Goal: Task Accomplishment & Management: Use online tool/utility

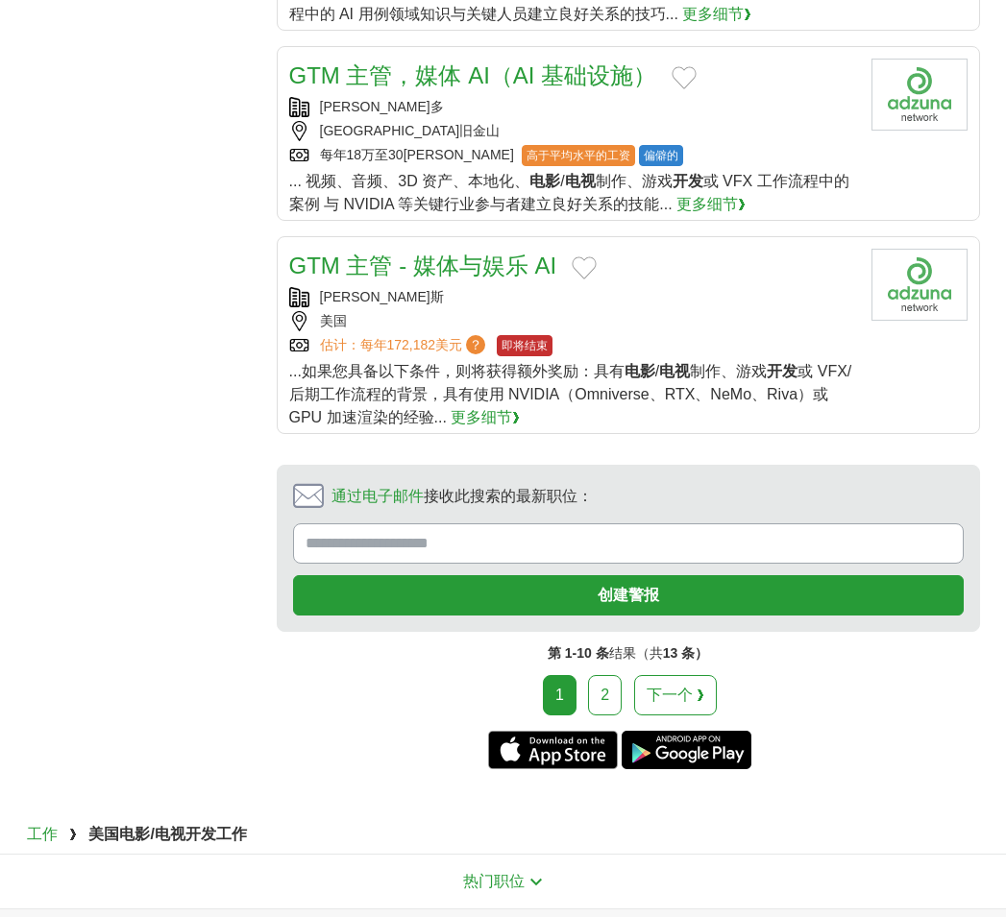
scroll to position [2210, 0]
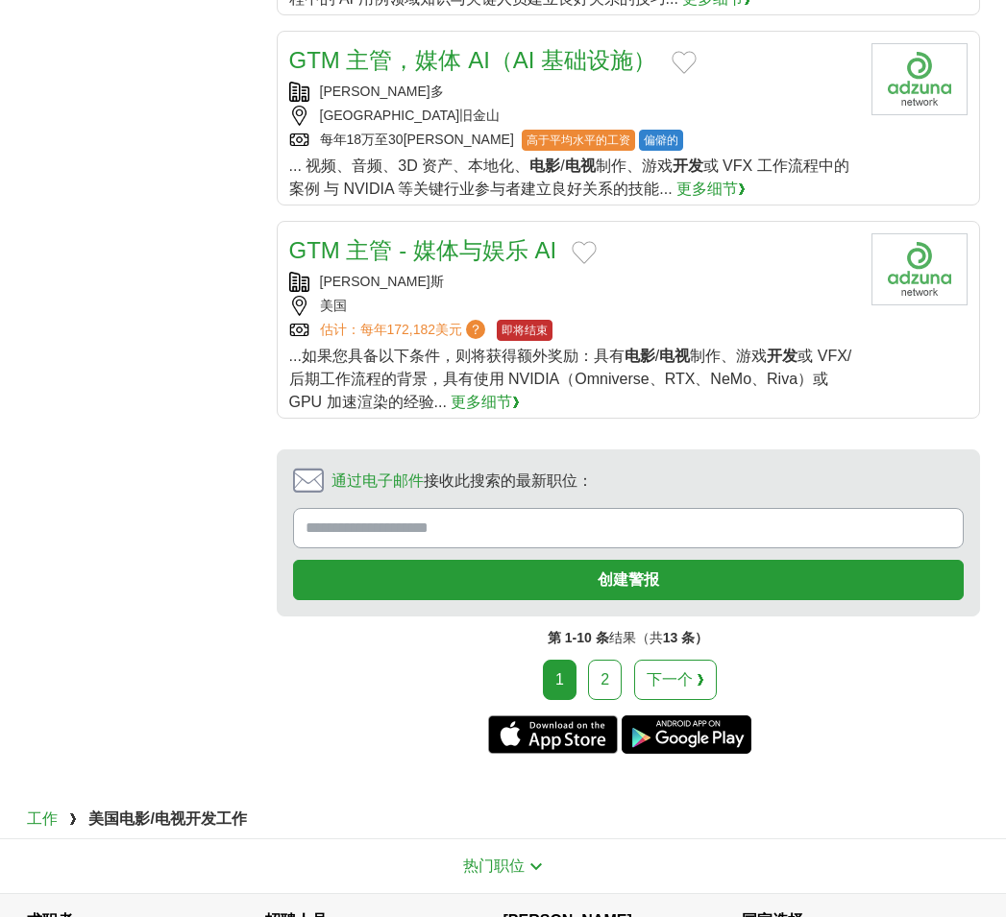
click at [590, 660] on link "2" at bounding box center [605, 680] width 34 height 40
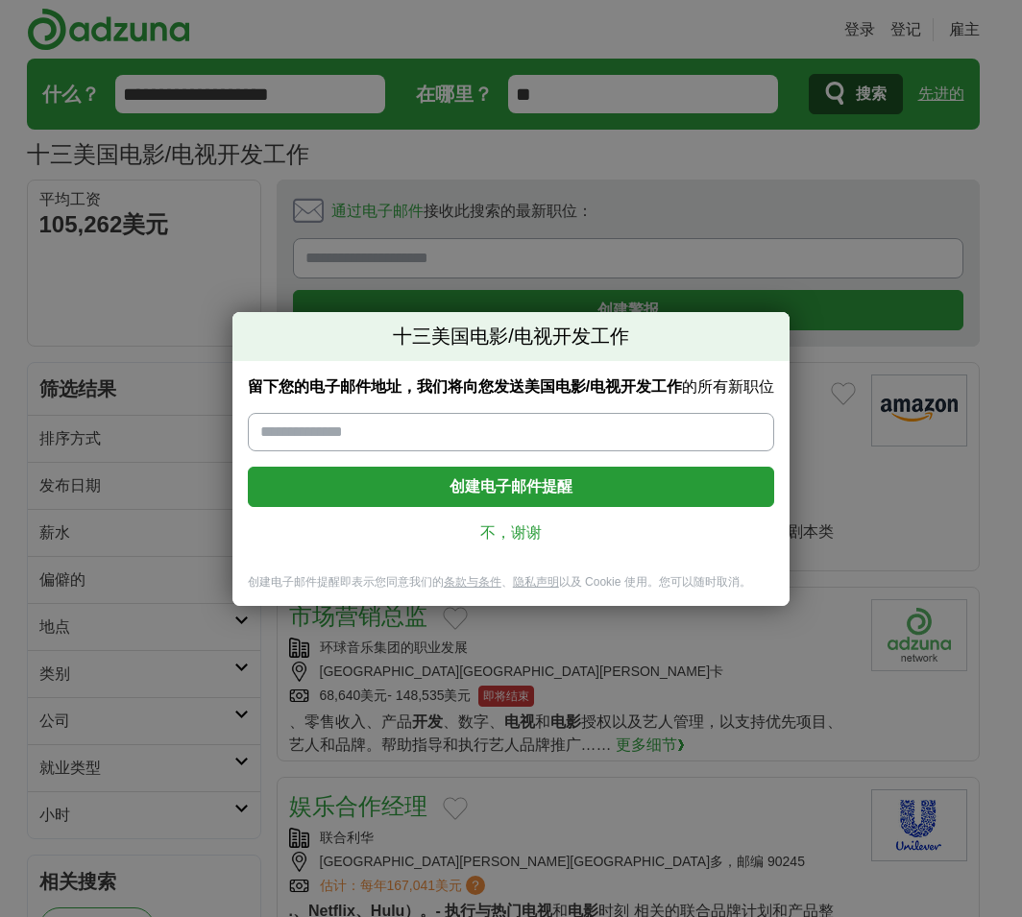
click at [520, 534] on font "不，谢谢" at bounding box center [510, 533] width 61 height 16
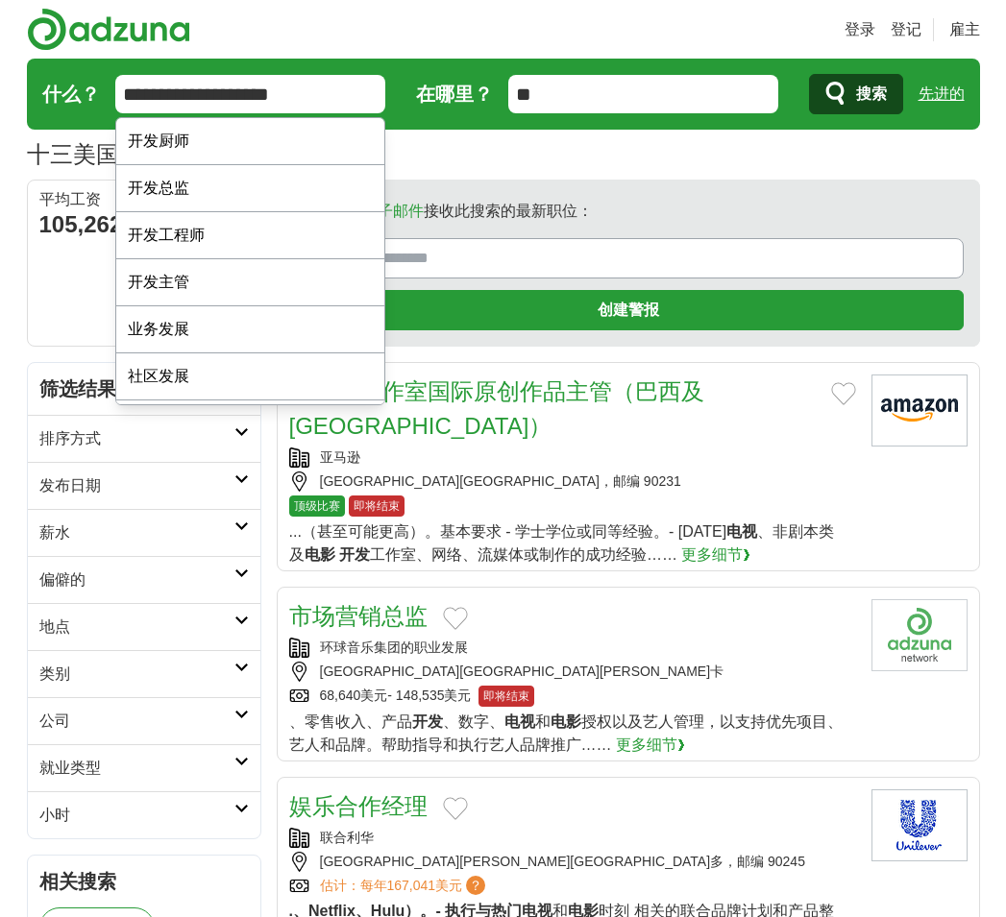
drag, startPoint x: 305, startPoint y: 80, endPoint x: 154, endPoint y: 85, distance: 150.9
click at [154, 85] on input "**********" at bounding box center [250, 94] width 270 height 38
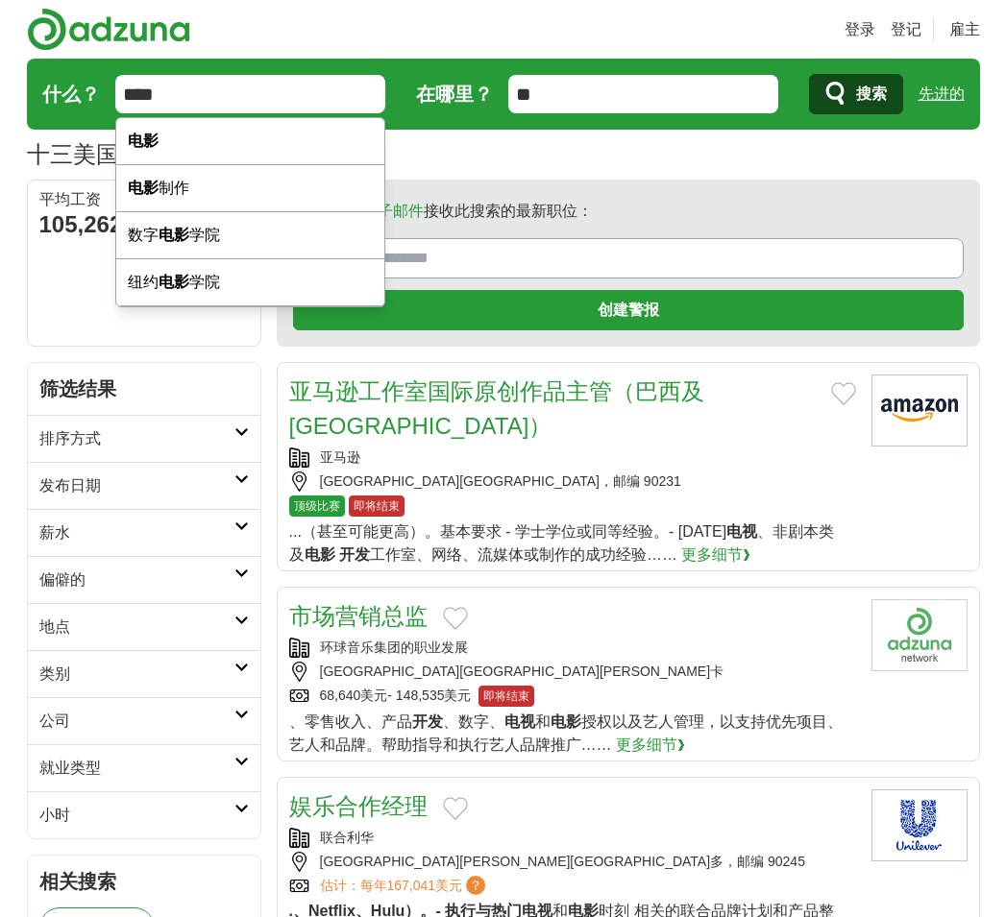
type input "****"
click at [891, 96] on button "搜索" at bounding box center [856, 94] width 94 height 40
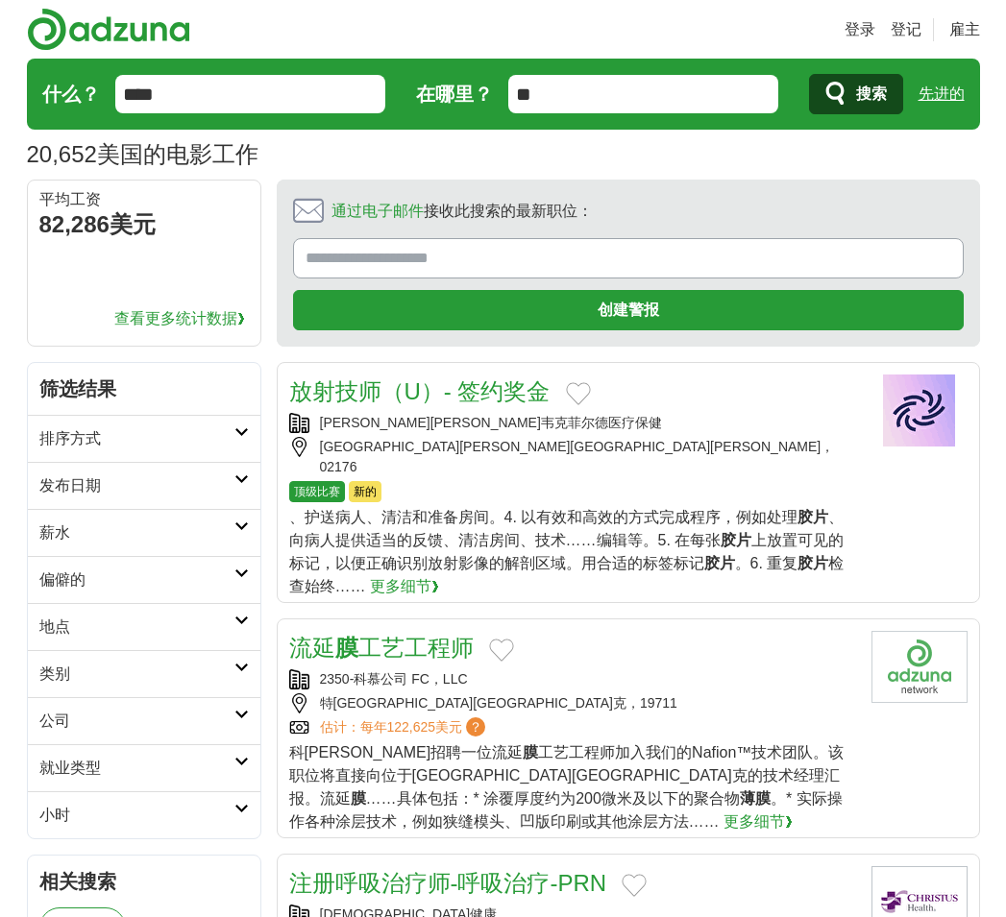
drag, startPoint x: 501, startPoint y: 108, endPoint x: 487, endPoint y: 108, distance: 13.5
click at [487, 108] on form "什么？ **** 在哪里？ ** 搜索 先进的" at bounding box center [503, 94] width 953 height 71
click at [597, 100] on input "在哪里？" at bounding box center [643, 94] width 270 height 38
type input "**"
click at [813, 86] on button "搜索" at bounding box center [856, 94] width 94 height 40
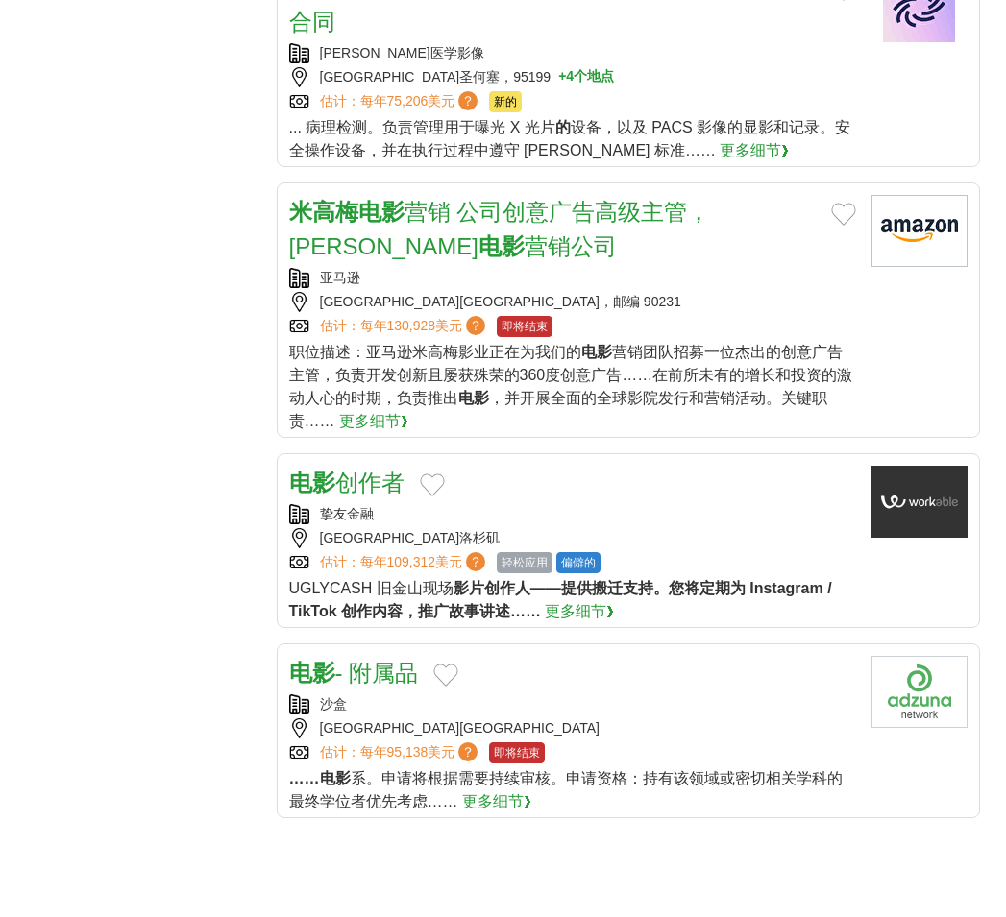
scroll to position [1921, 0]
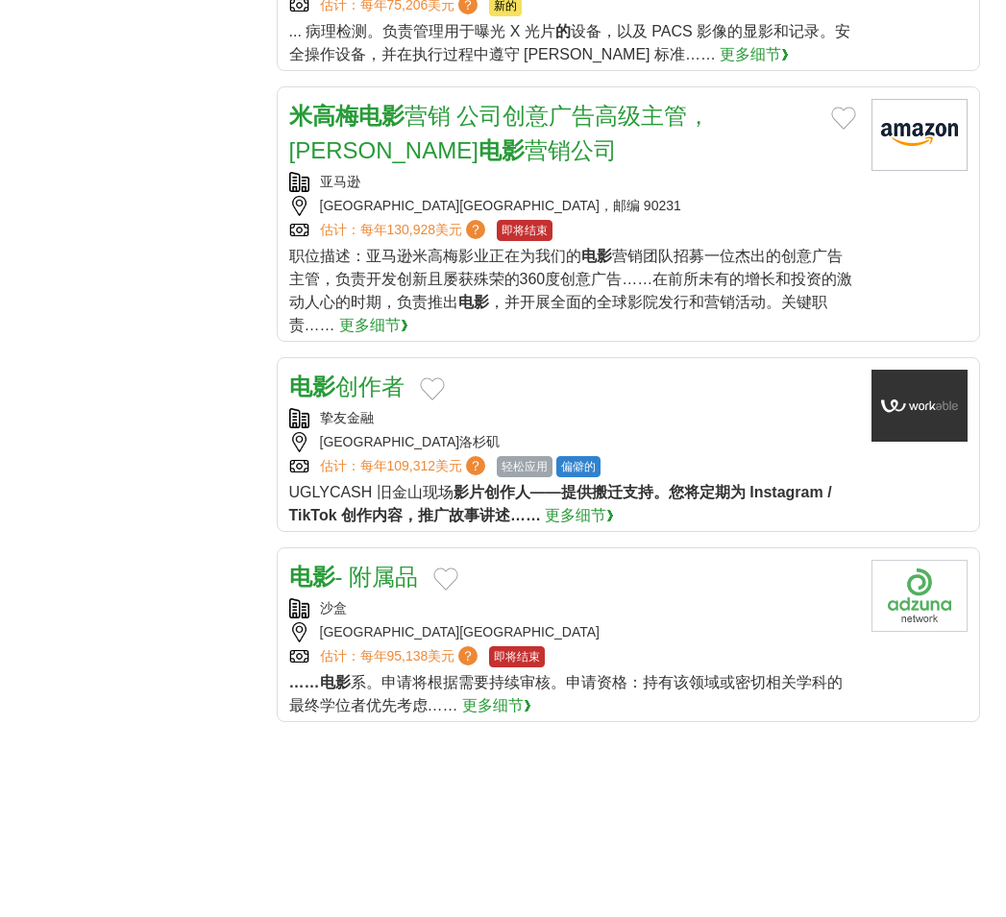
click at [316, 564] on font "电影" at bounding box center [312, 577] width 46 height 26
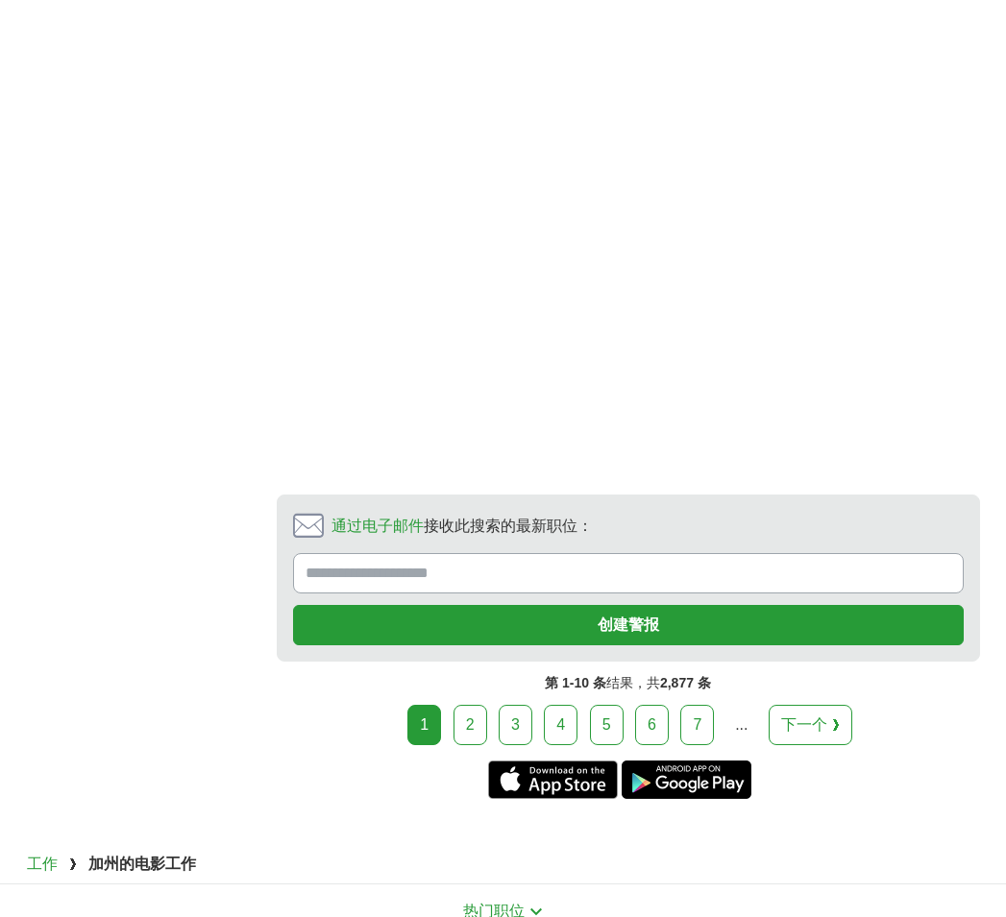
scroll to position [2978, 0]
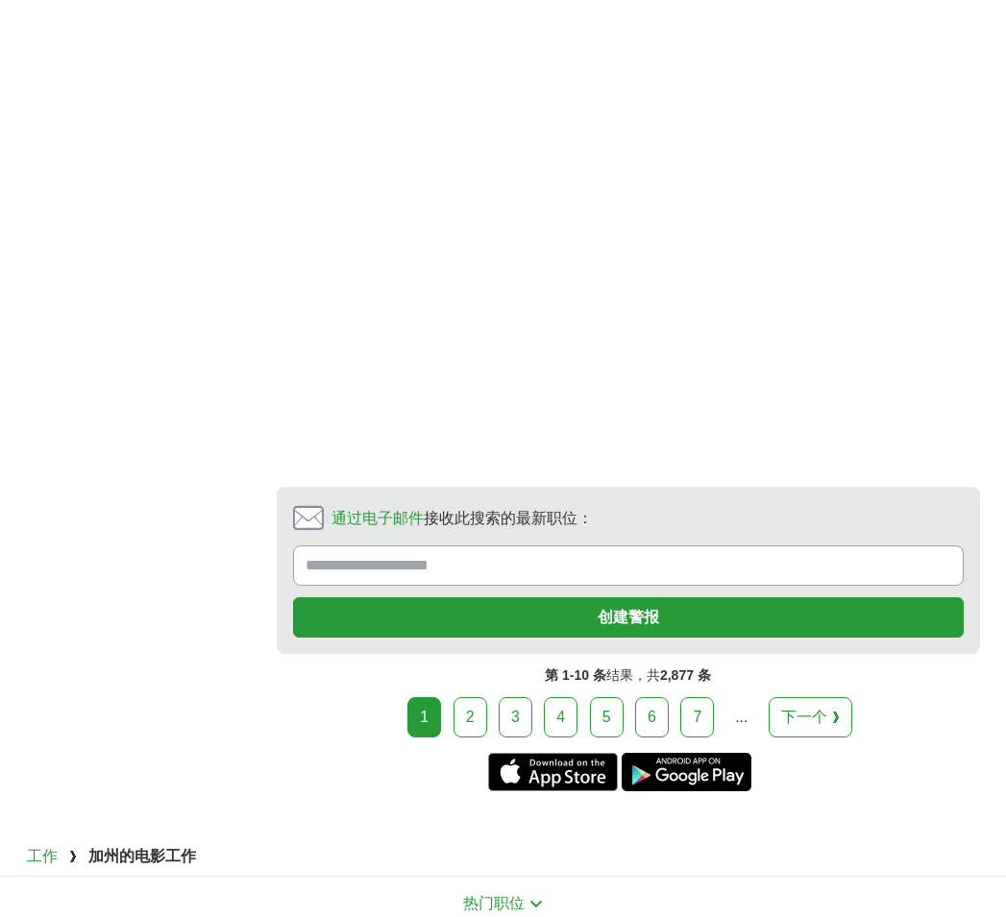
click at [488, 697] on div "1 2 3 4 5 6 7 ... 下一个 ❯" at bounding box center [628, 717] width 703 height 40
click at [481, 697] on link "2" at bounding box center [470, 717] width 34 height 40
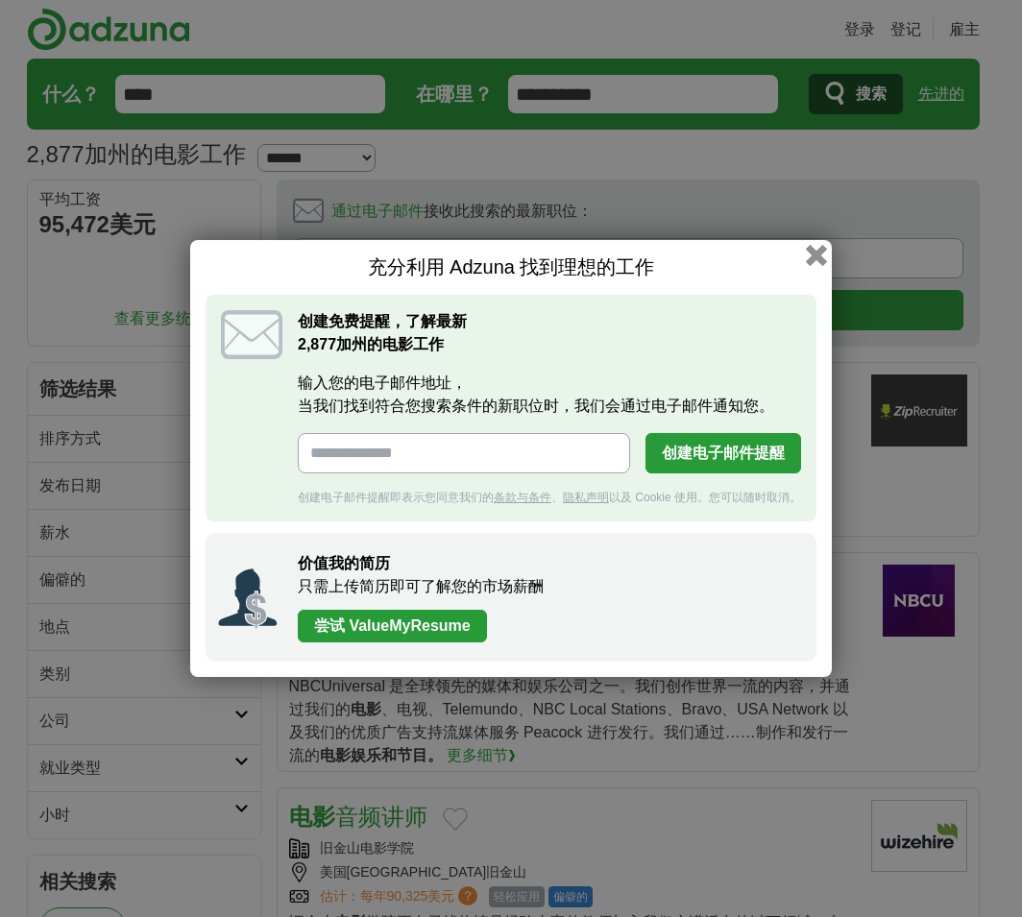
click at [820, 260] on button "button" at bounding box center [816, 255] width 21 height 21
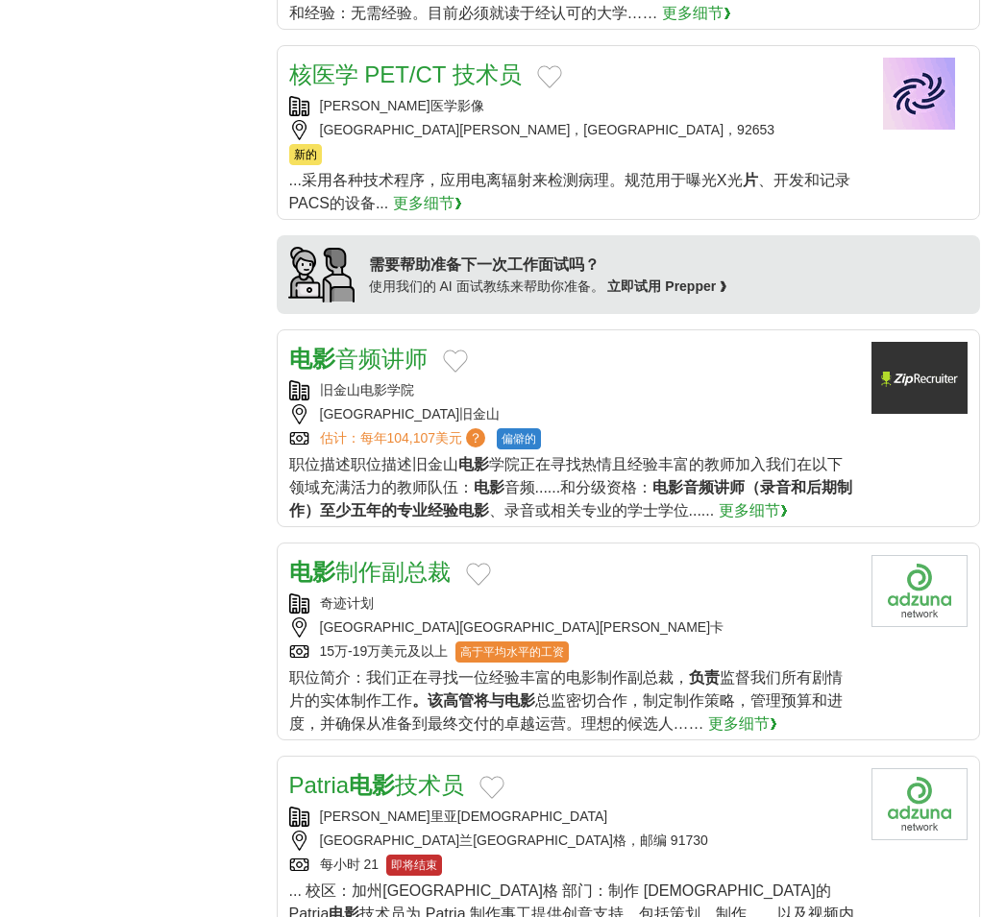
scroll to position [1825, 0]
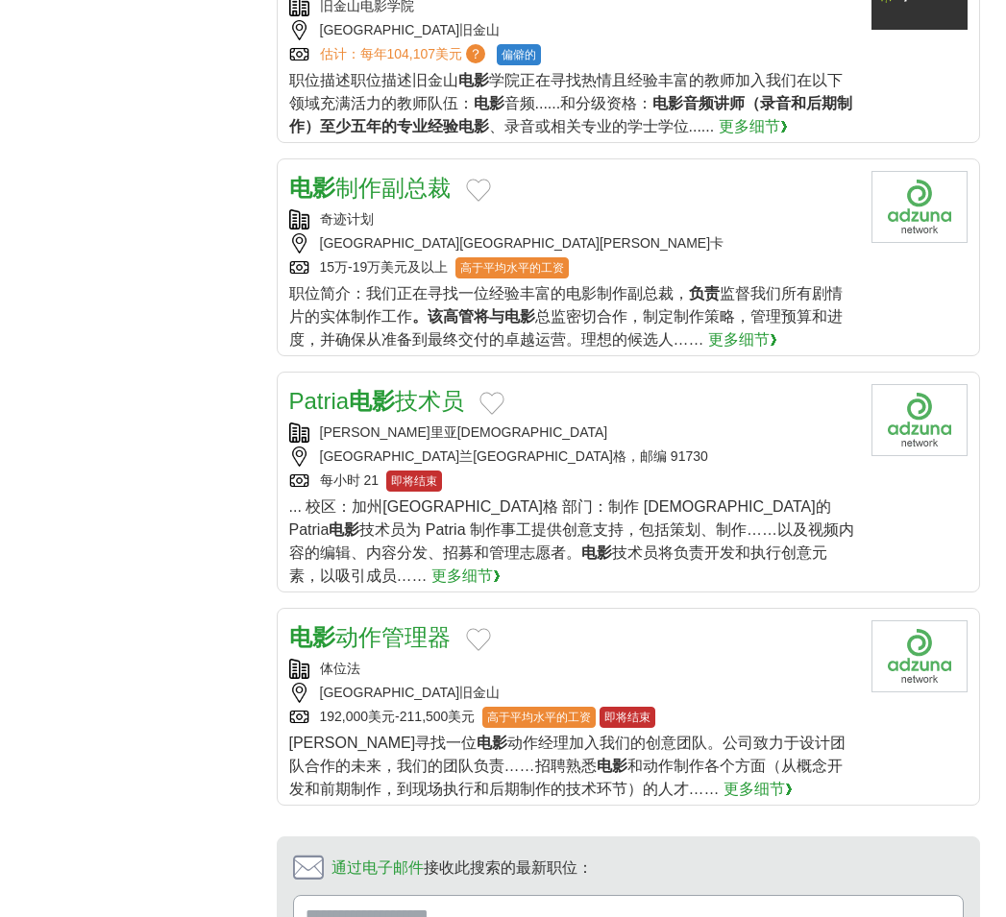
click at [358, 388] on font "电影" at bounding box center [372, 401] width 46 height 26
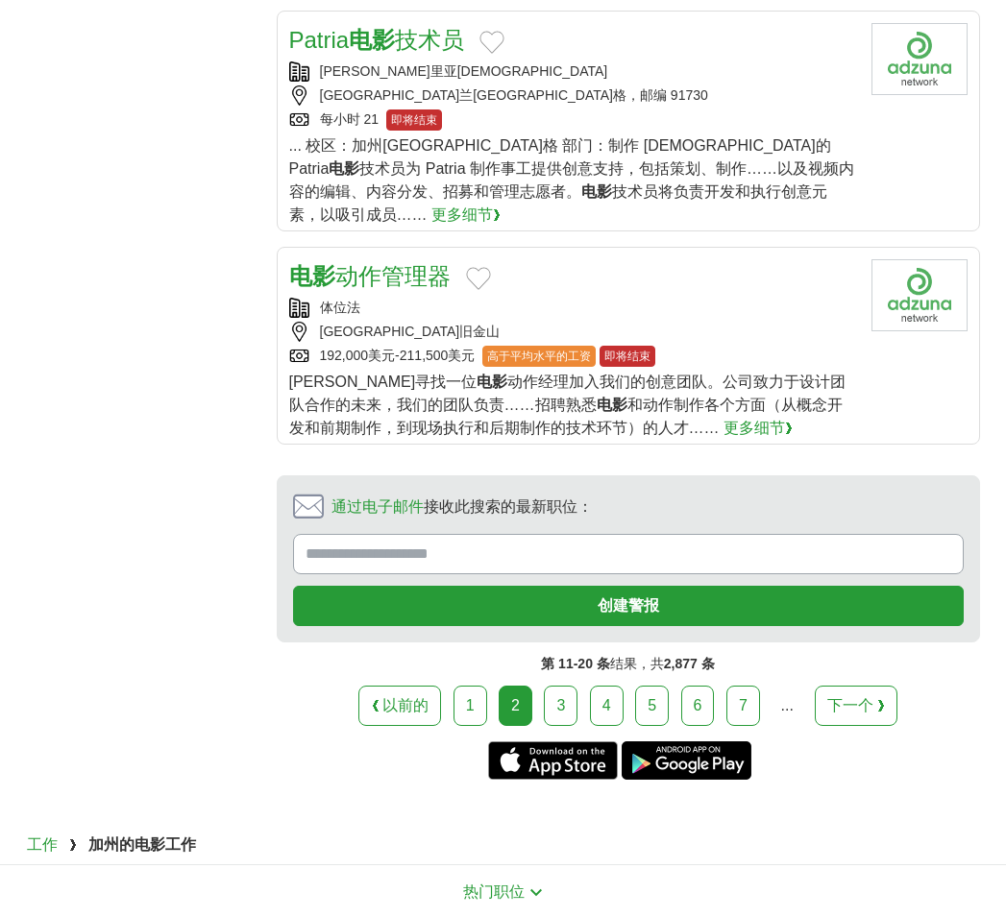
scroll to position [2210, 0]
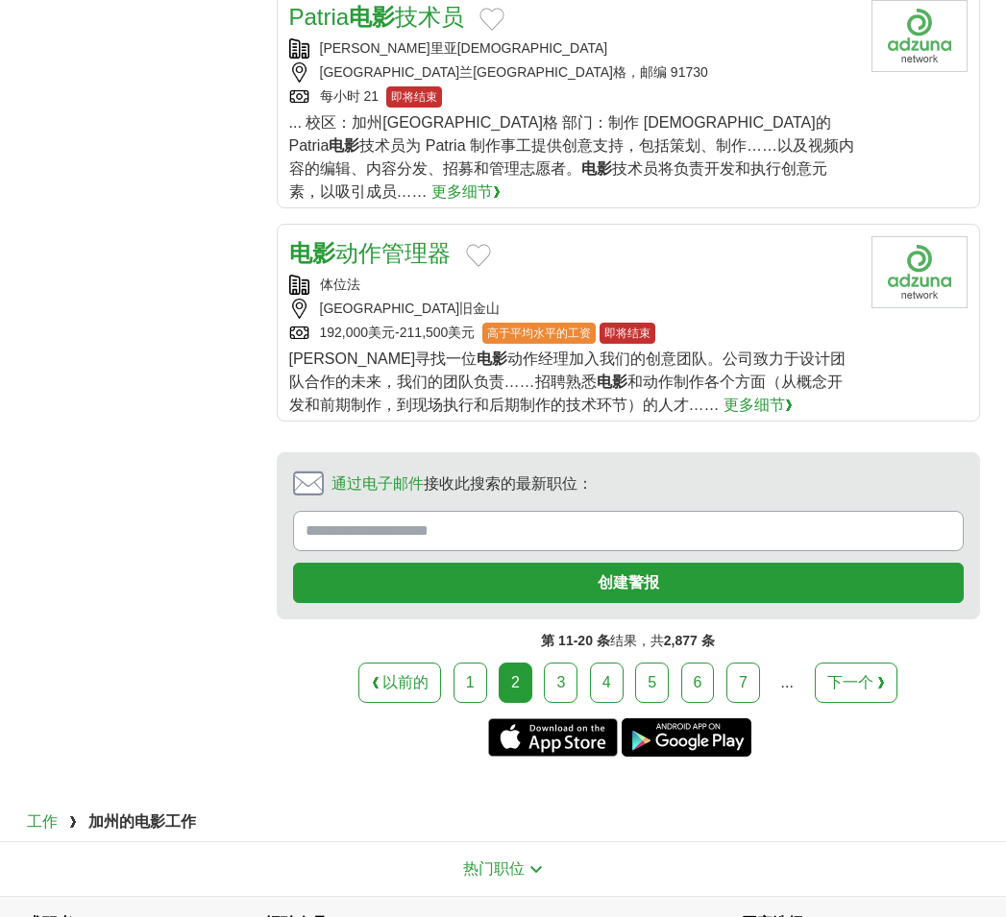
click at [564, 674] on font "3" at bounding box center [560, 682] width 9 height 16
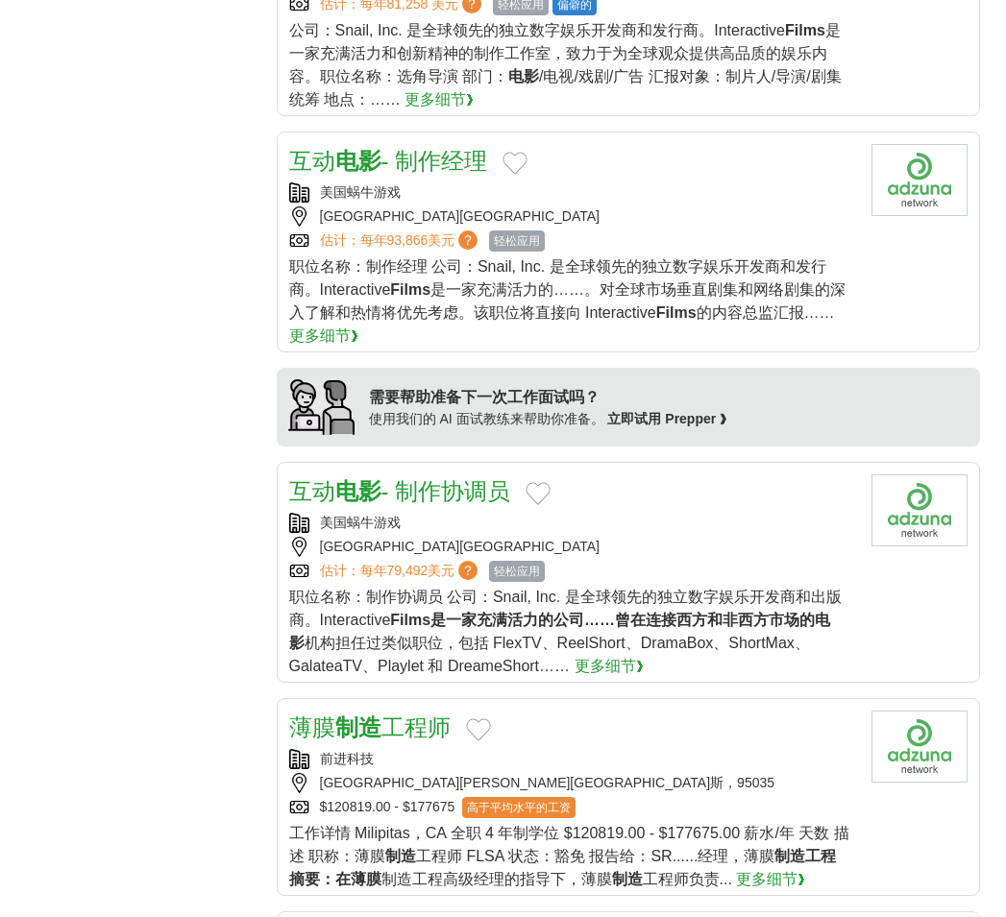
scroll to position [1441, 0]
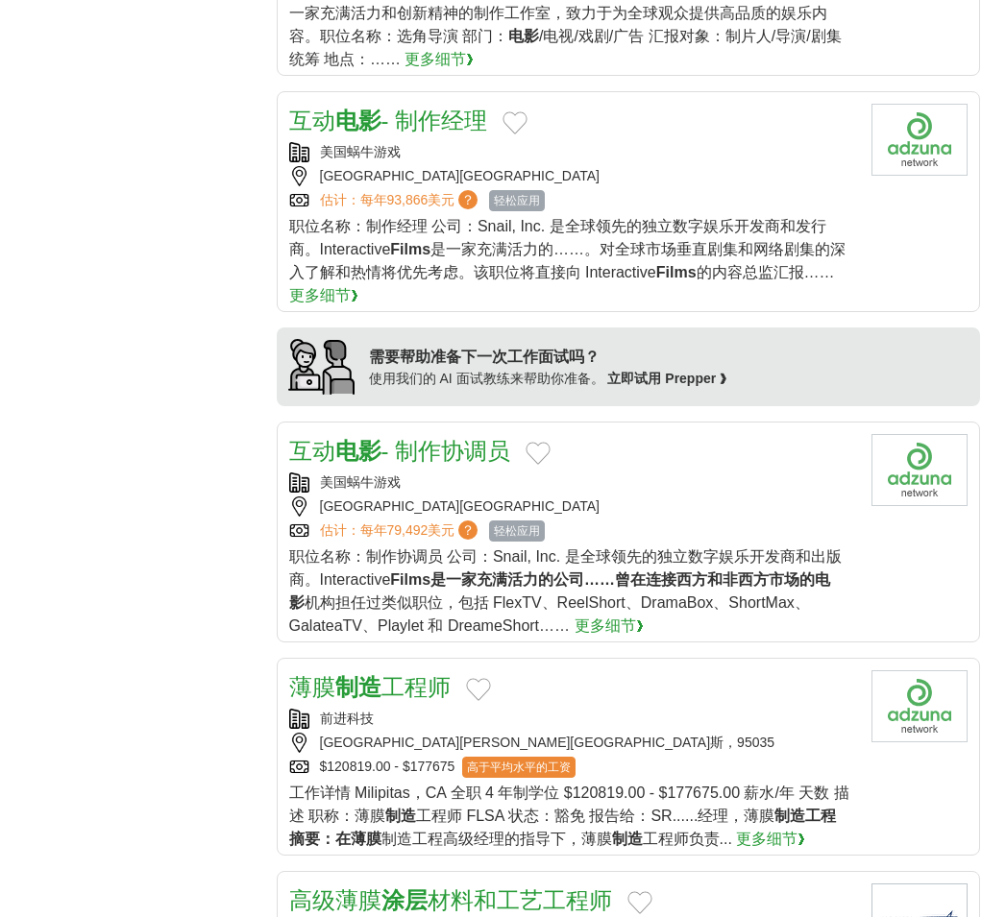
click at [447, 452] on font "- 制作协调员" at bounding box center [446, 451] width 130 height 26
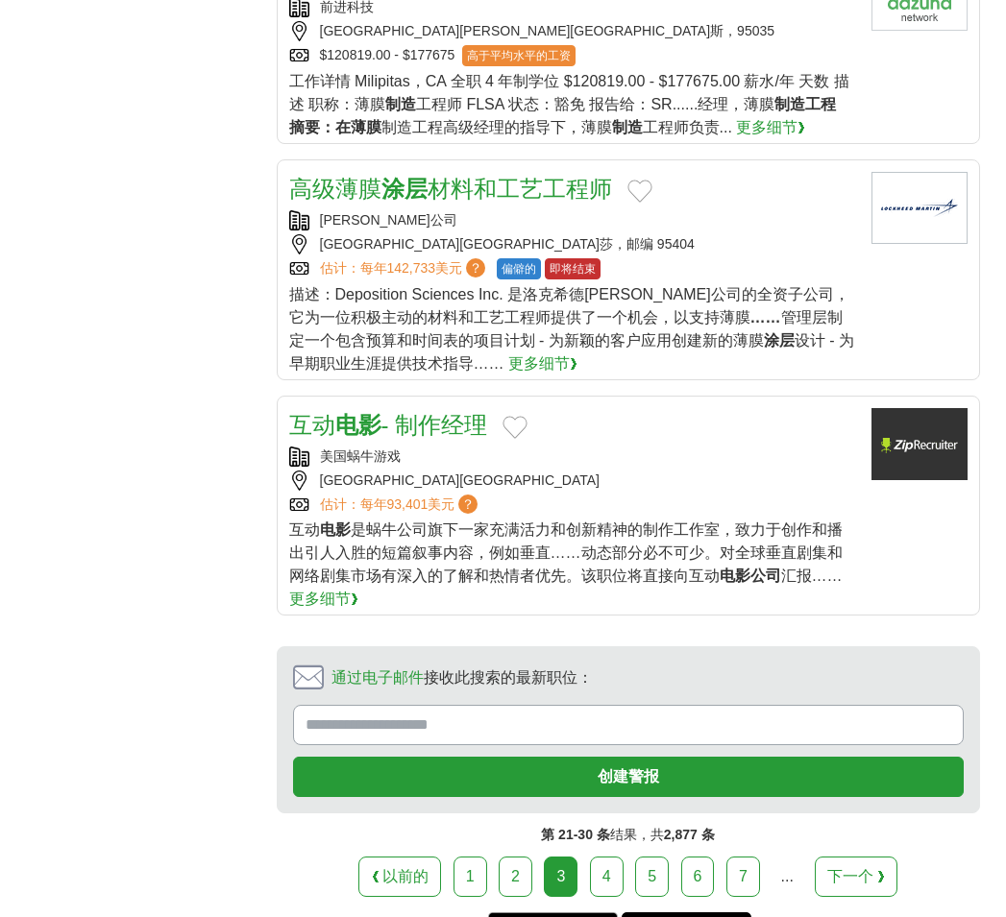
scroll to position [2306, 0]
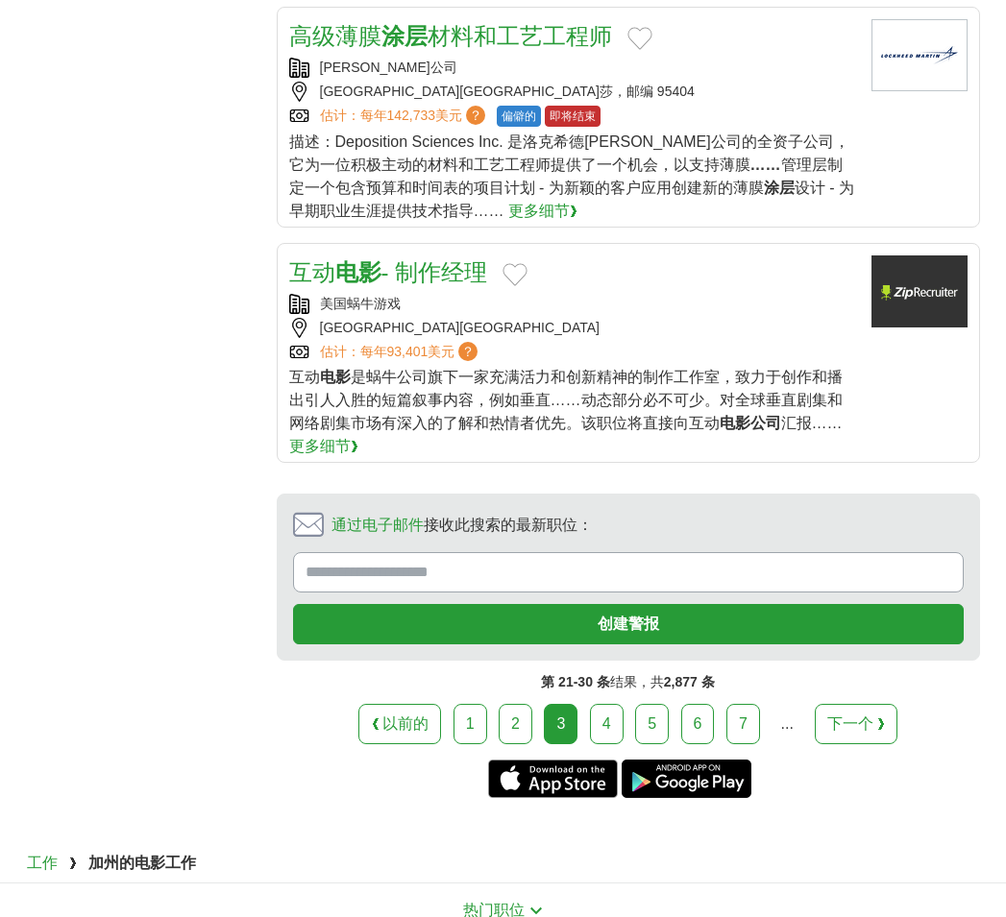
click at [600, 728] on link "4" at bounding box center [607, 724] width 34 height 40
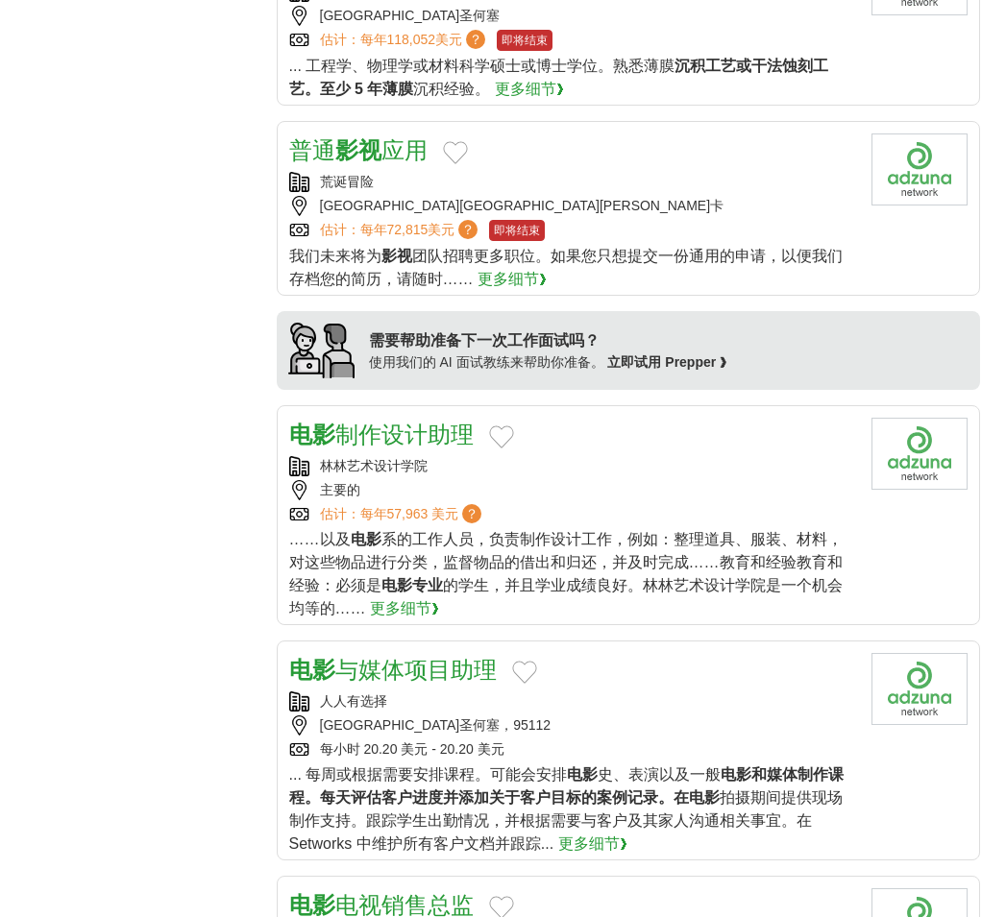
scroll to position [1441, 0]
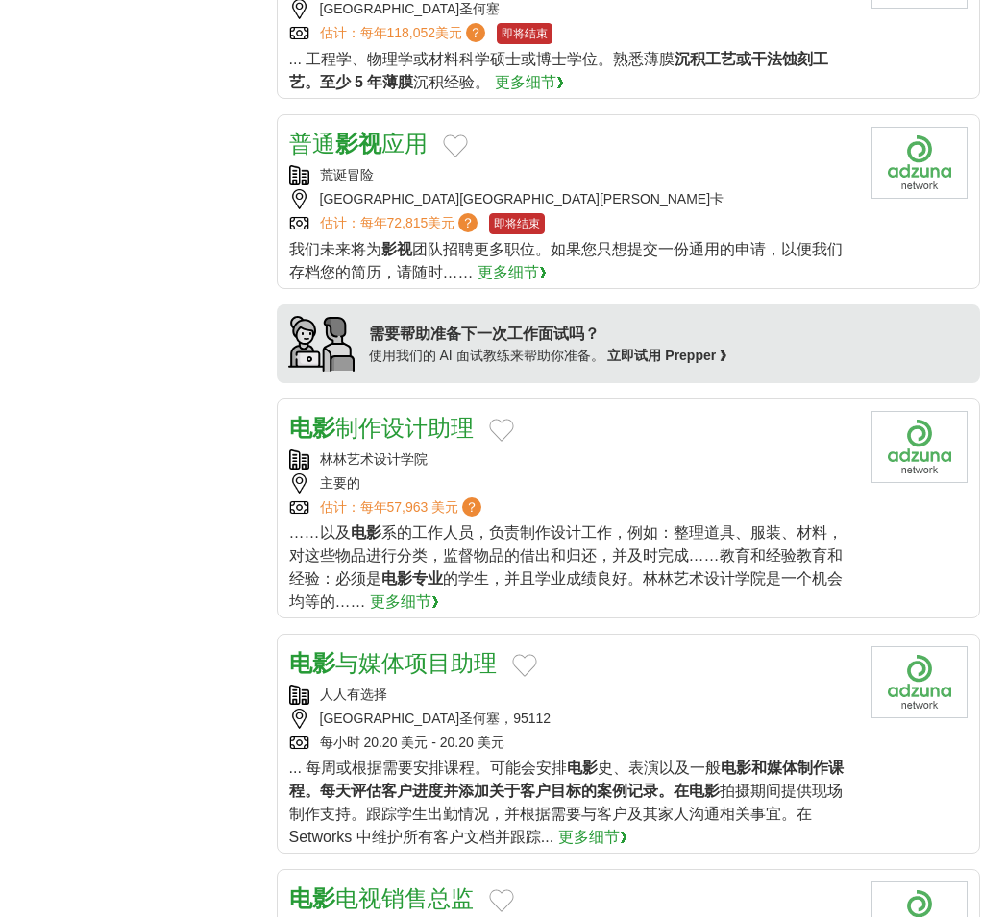
click at [388, 424] on font "制作设计助理" at bounding box center [404, 428] width 138 height 26
click at [423, 667] on font "与媒体项目助理" at bounding box center [415, 663] width 161 height 26
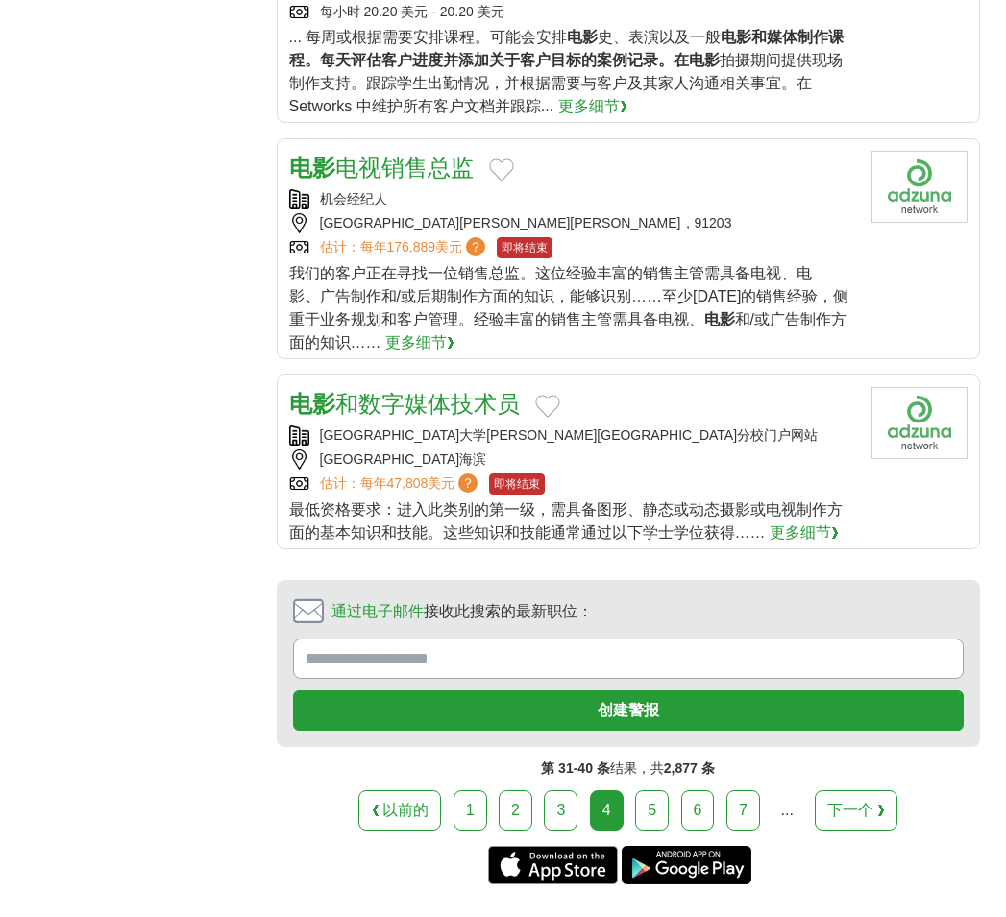
scroll to position [2210, 0]
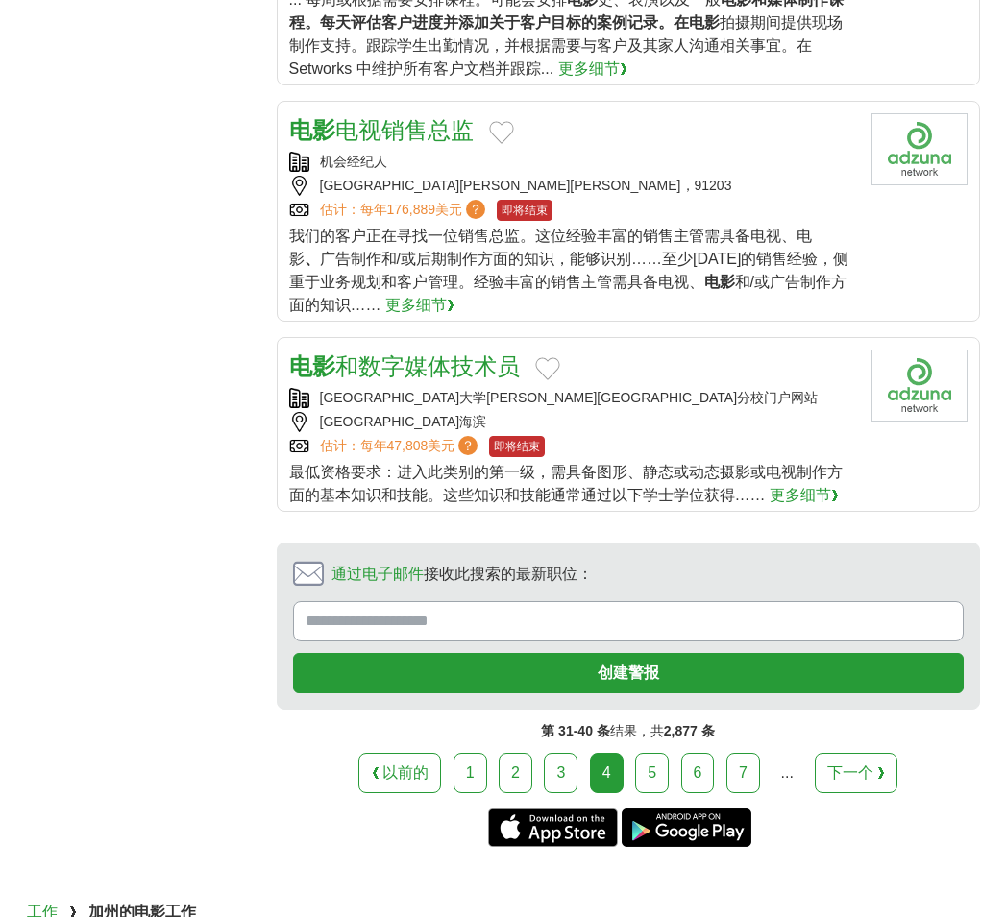
click at [649, 764] on link "5" at bounding box center [652, 773] width 34 height 40
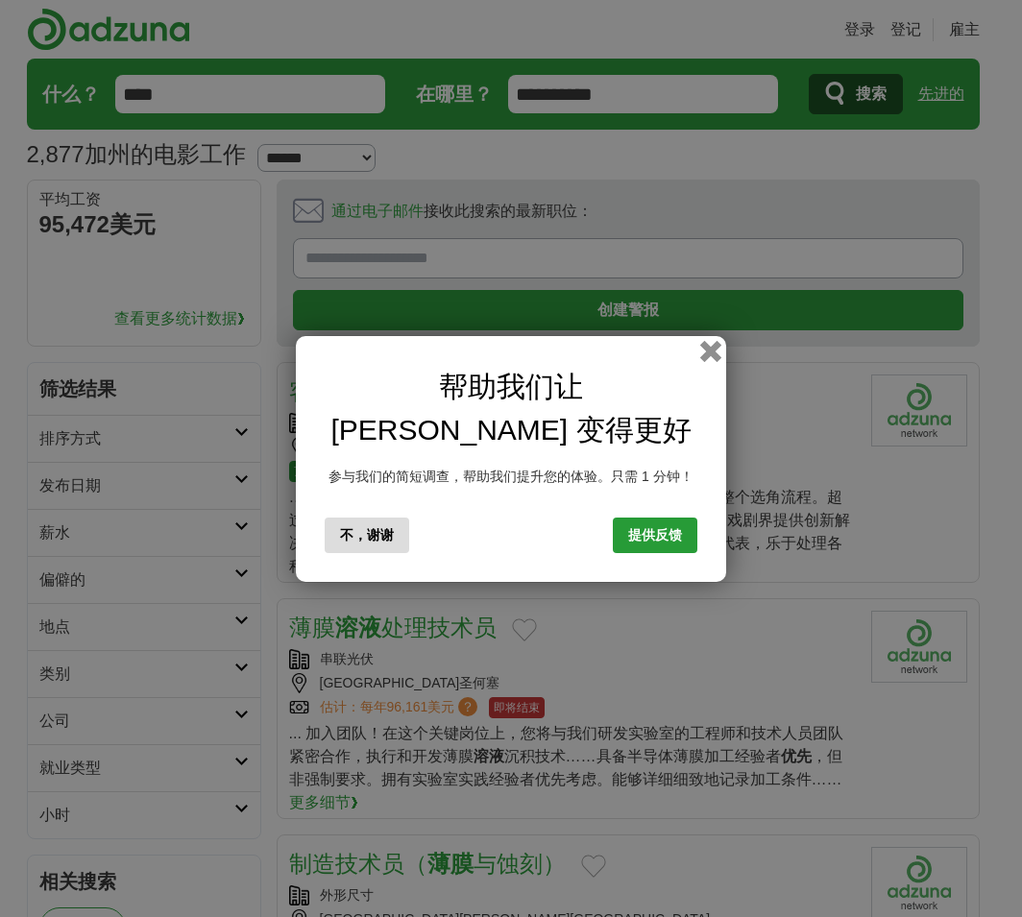
click at [709, 350] on button "button" at bounding box center [710, 350] width 21 height 21
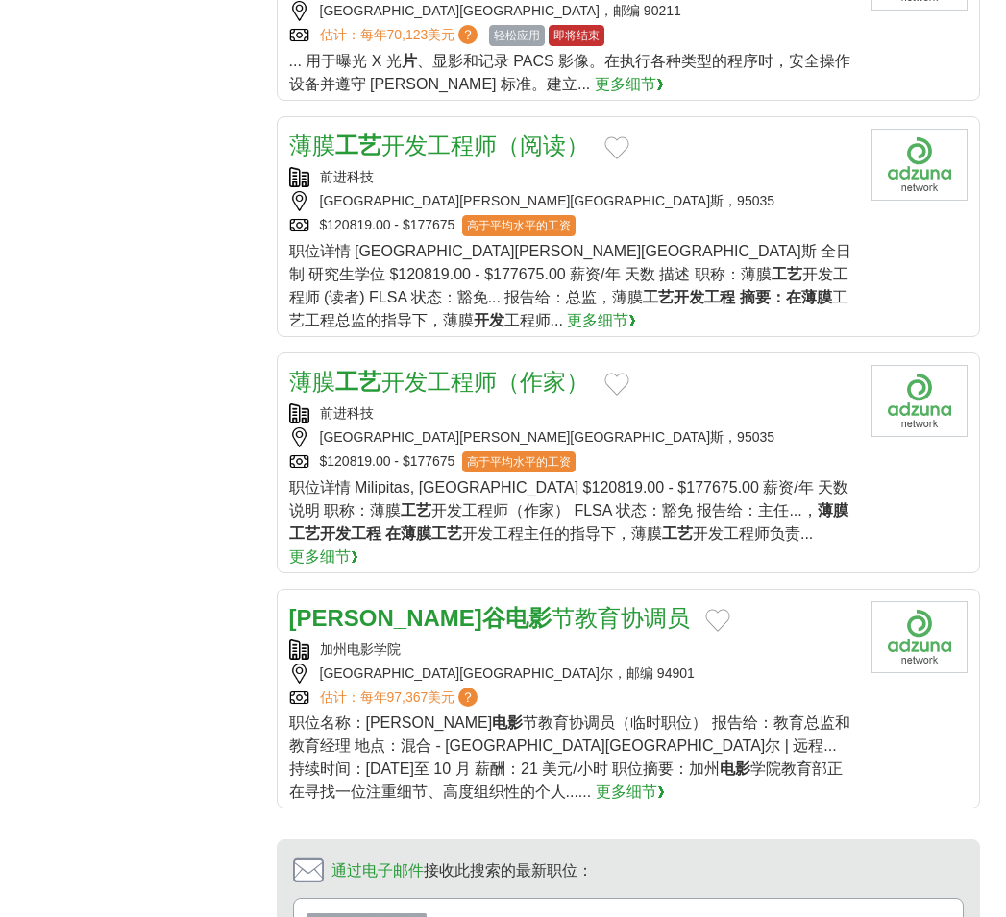
scroll to position [2210, 0]
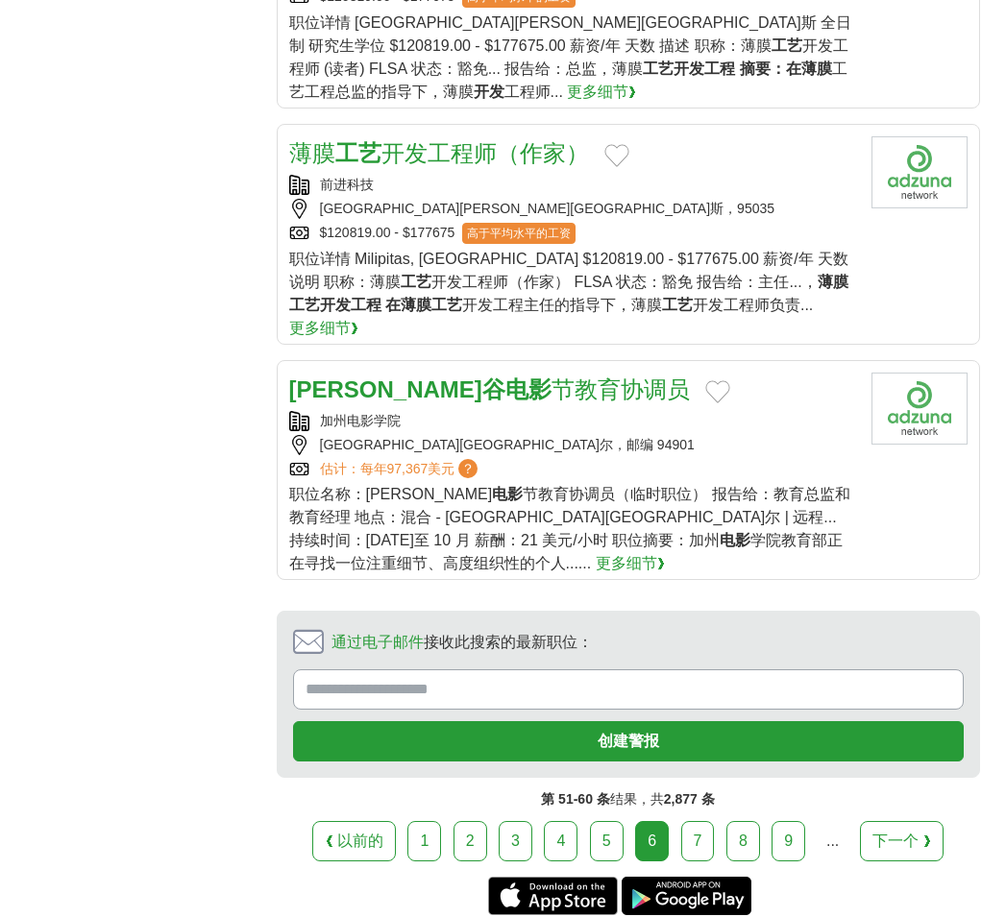
click at [689, 821] on link "7" at bounding box center [698, 841] width 34 height 40
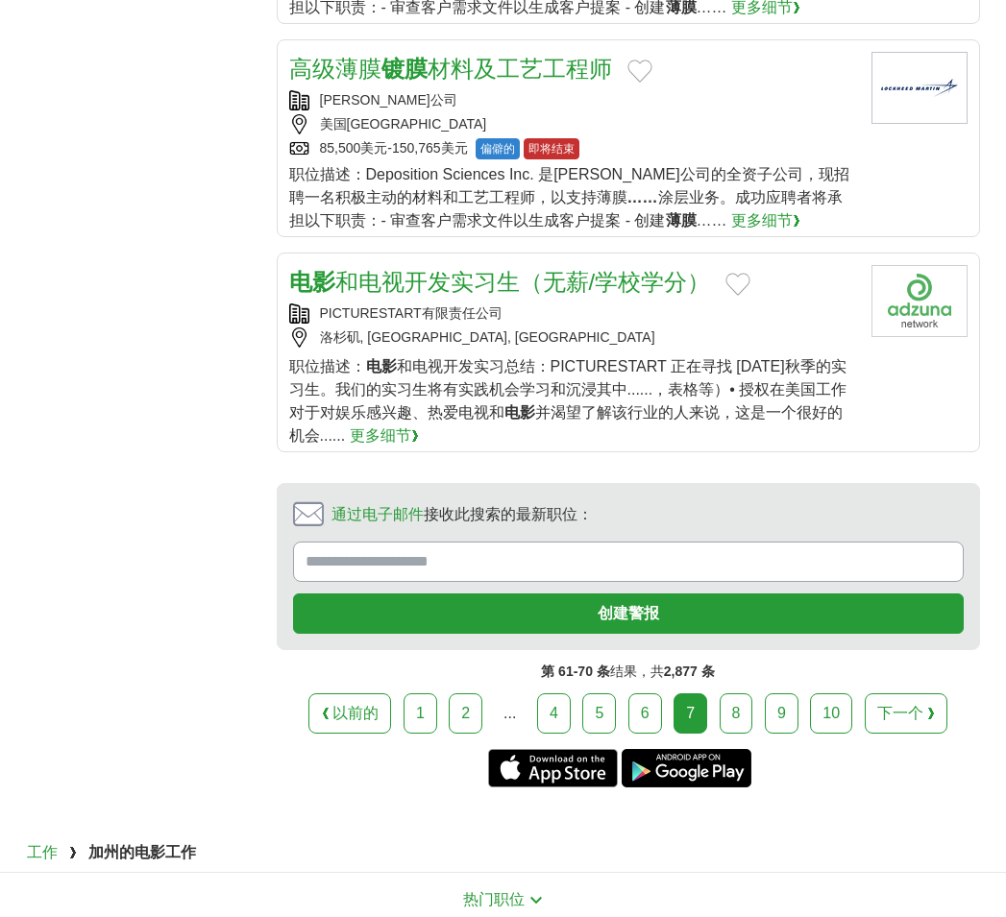
scroll to position [2306, 0]
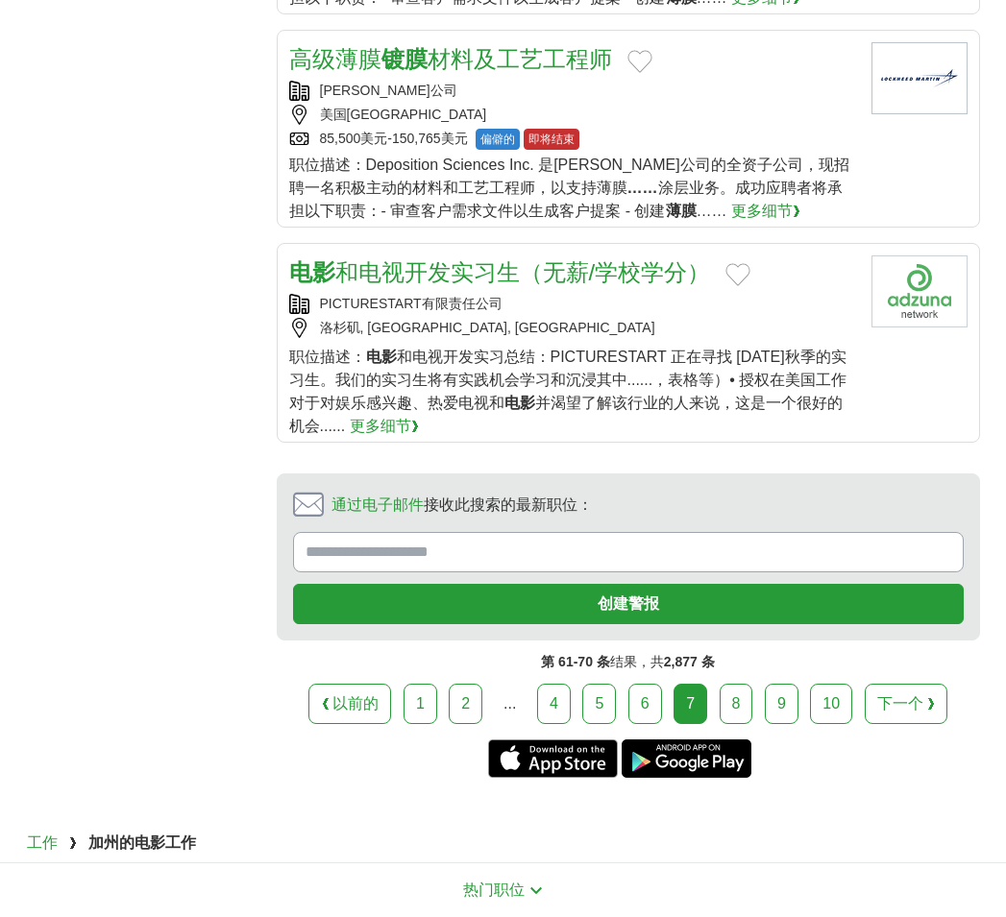
click at [732, 696] on font "8" at bounding box center [736, 704] width 9 height 16
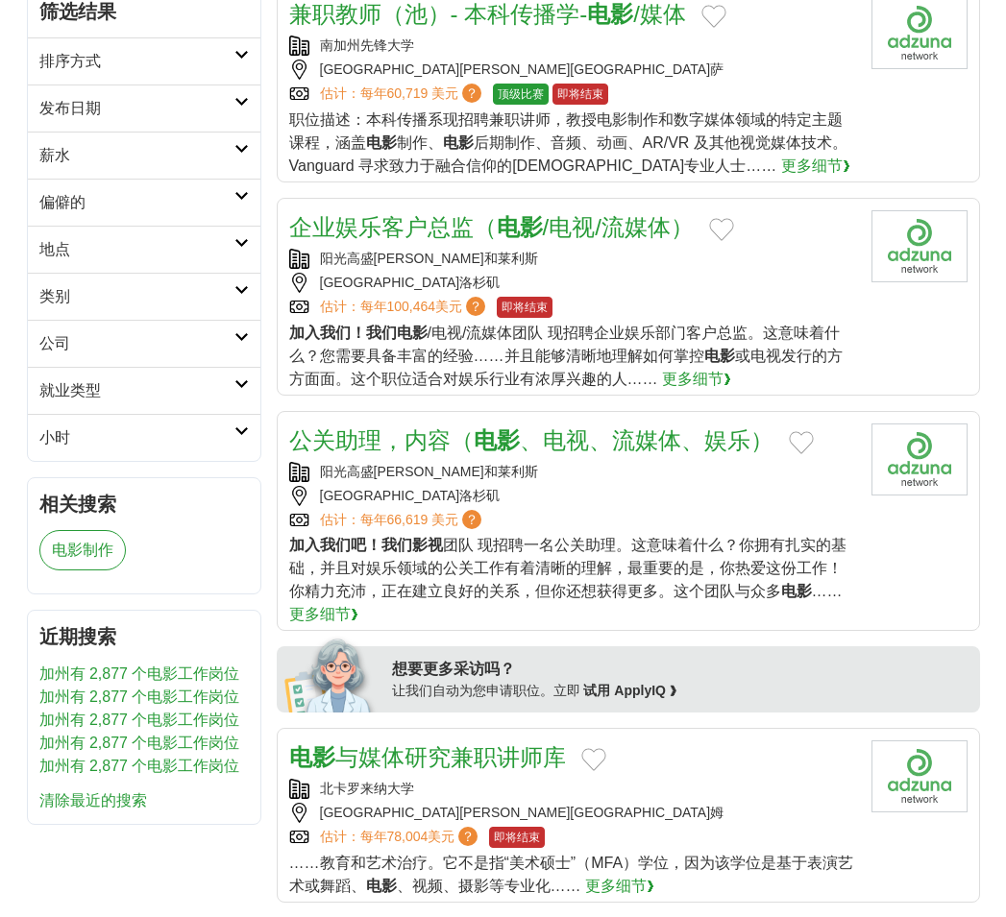
scroll to position [384, 0]
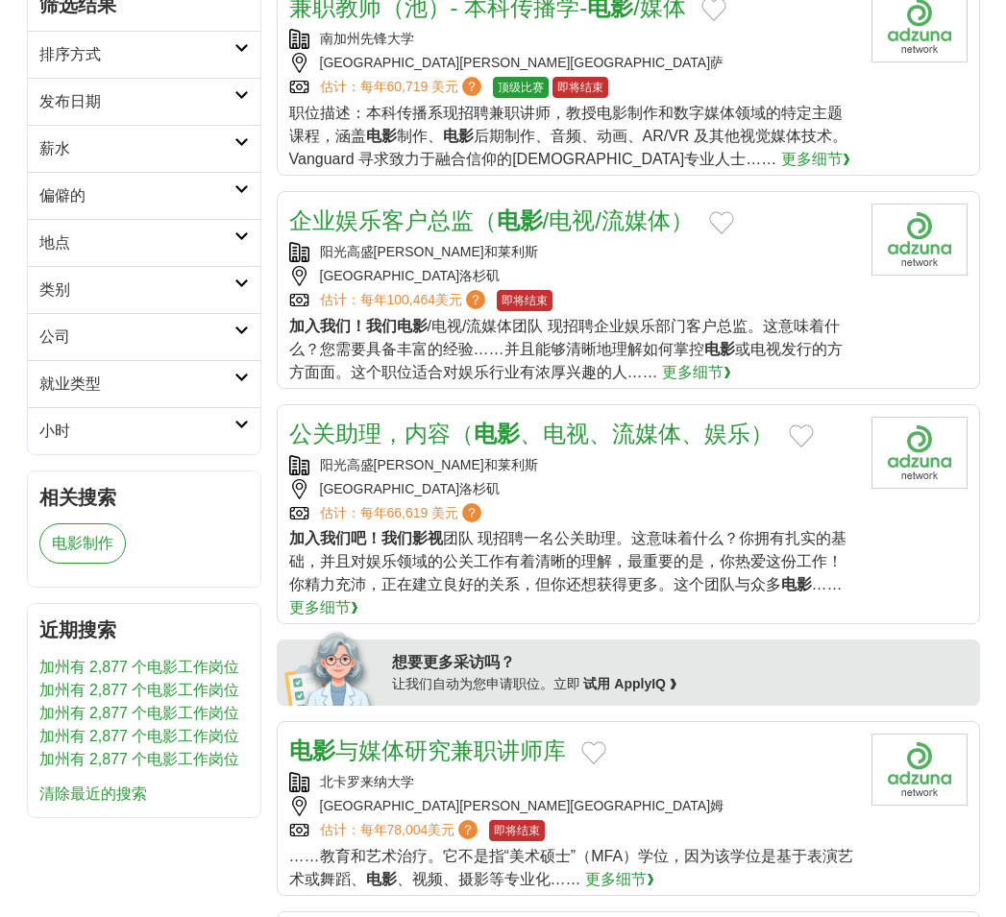
click at [458, 433] on font "公关助理，内容（" at bounding box center [381, 434] width 184 height 26
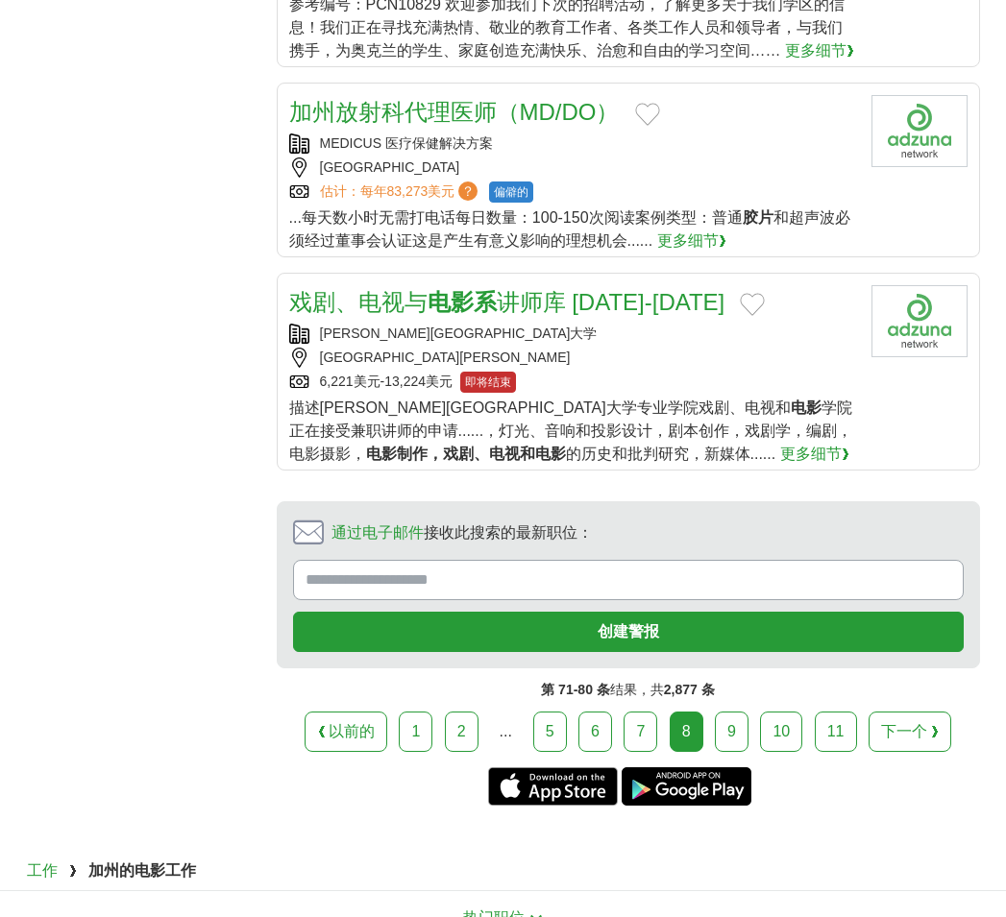
scroll to position [2210, 0]
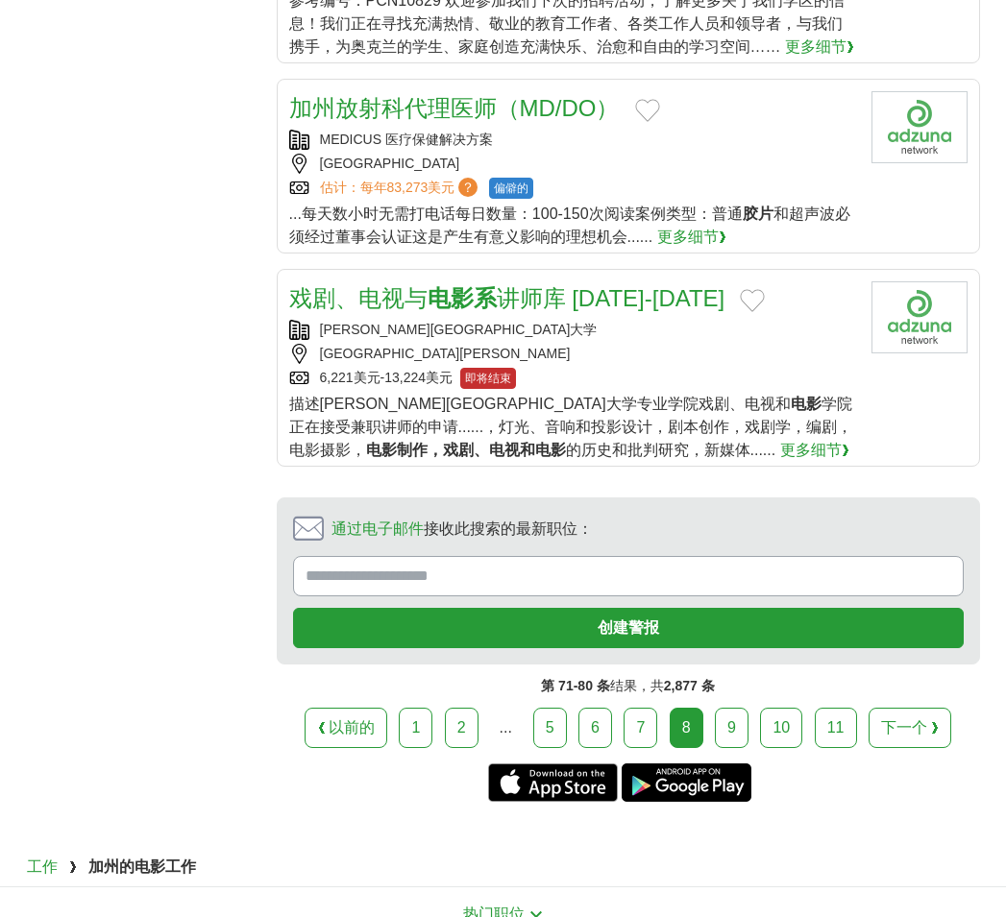
click at [731, 720] on font "9" at bounding box center [731, 728] width 9 height 16
click at [730, 720] on font "9" at bounding box center [731, 728] width 9 height 16
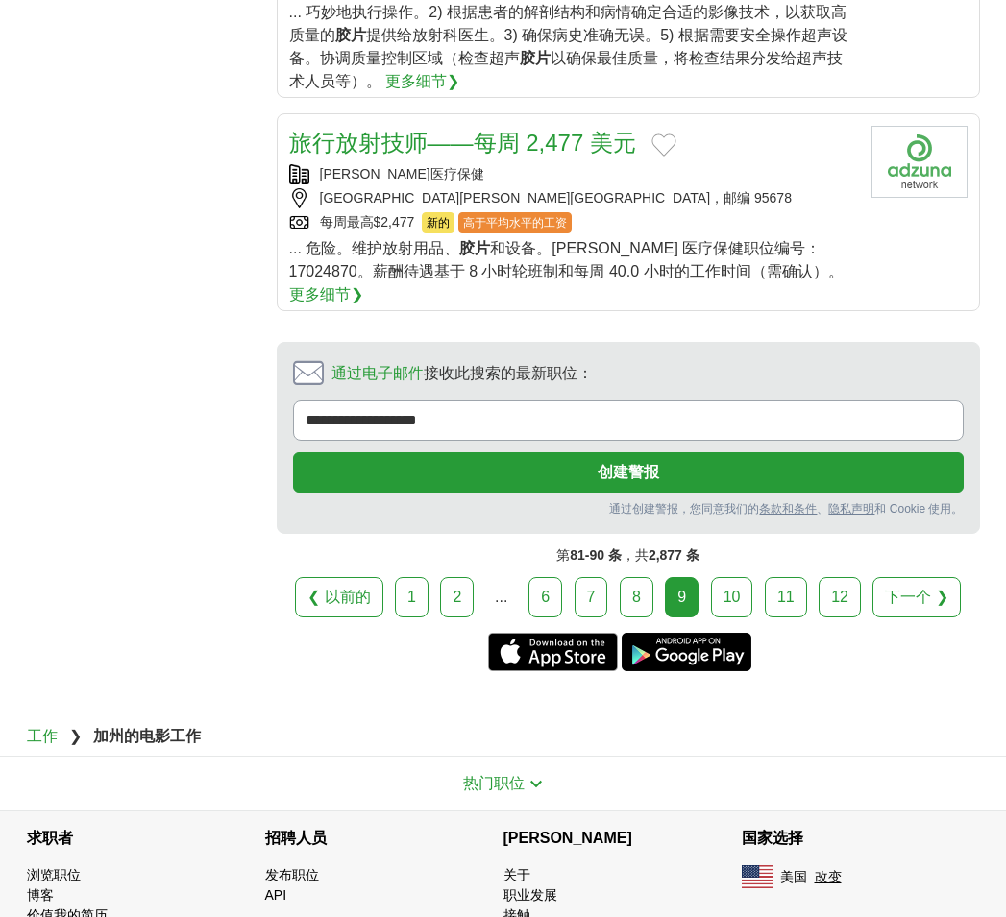
scroll to position [2402, 0]
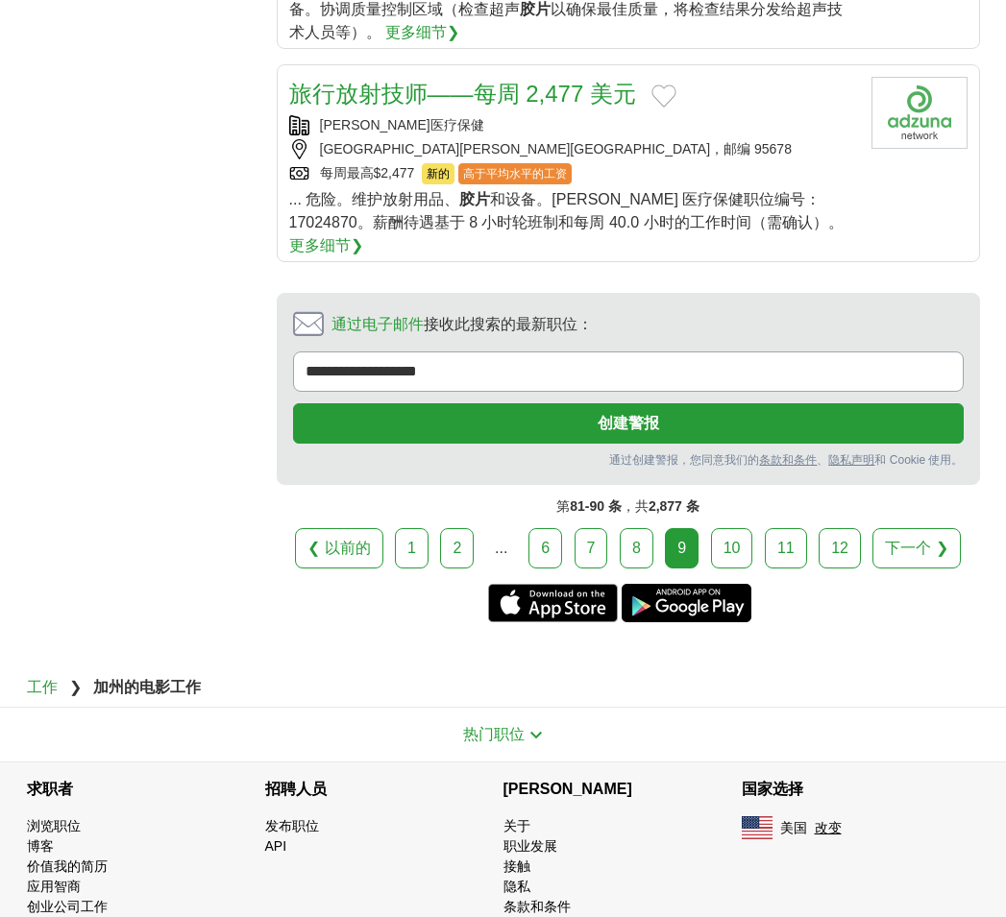
click at [733, 540] on font "10" at bounding box center [731, 548] width 17 height 16
